Goal: Complete application form: Complete application form

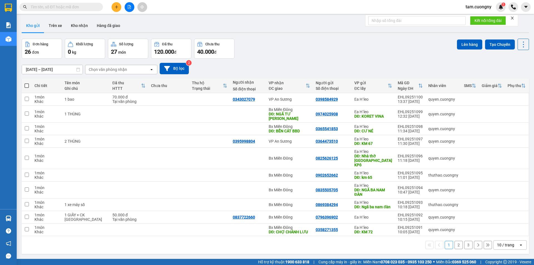
click at [66, 68] on input "[DATE] – [DATE]" at bounding box center [52, 69] width 61 height 9
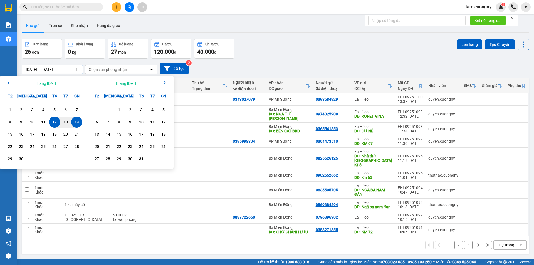
click at [78, 122] on div "14" at bounding box center [77, 122] width 8 height 7
type input "[DATE] – [DATE]"
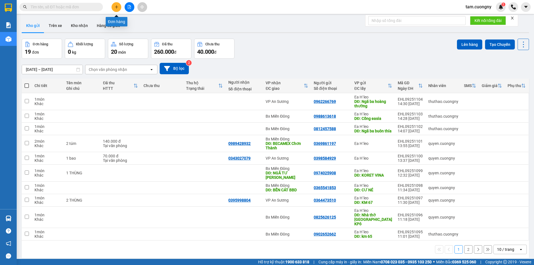
click at [116, 6] on icon "plus" at bounding box center [117, 7] width 4 height 4
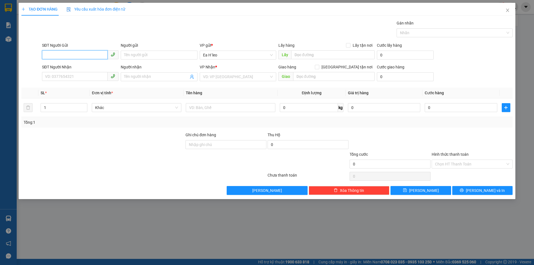
paste input "0919828047"
type input "0919828047"
click at [68, 67] on div "0919828047" at bounding box center [80, 66] width 70 height 6
type input "cư ne"
type input "0919828047"
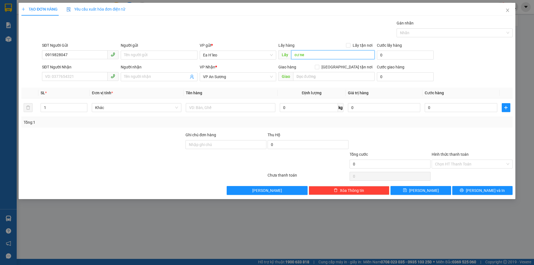
click at [326, 55] on input "cư ne" at bounding box center [332, 54] width 83 height 9
type input "cư né"
click at [421, 190] on span "[PERSON_NAME]" at bounding box center [424, 191] width 30 height 6
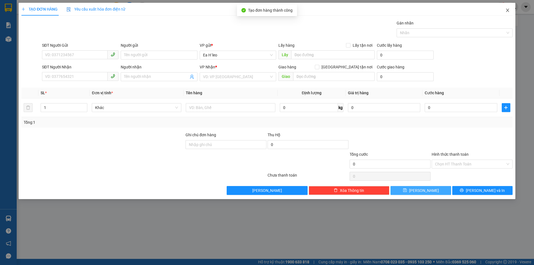
click at [510, 10] on icon "close" at bounding box center [508, 10] width 4 height 4
